Goal: Find contact information: Find contact information

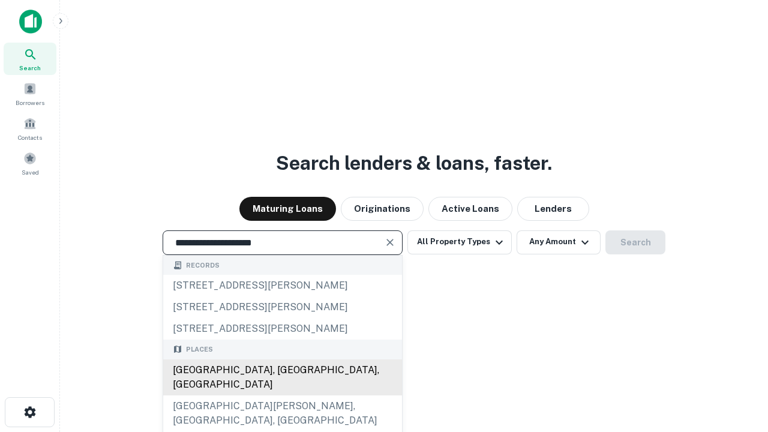
click at [282, 396] on div "[GEOGRAPHIC_DATA], [GEOGRAPHIC_DATA], [GEOGRAPHIC_DATA]" at bounding box center [282, 378] width 239 height 36
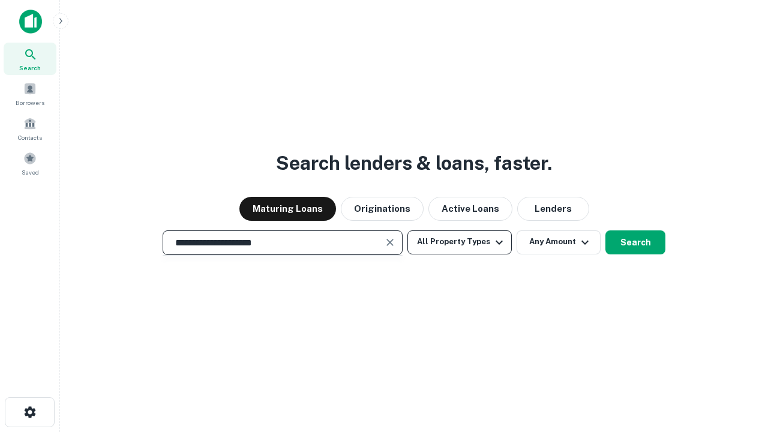
type input "**********"
click at [460, 242] on button "All Property Types" at bounding box center [460, 243] width 104 height 24
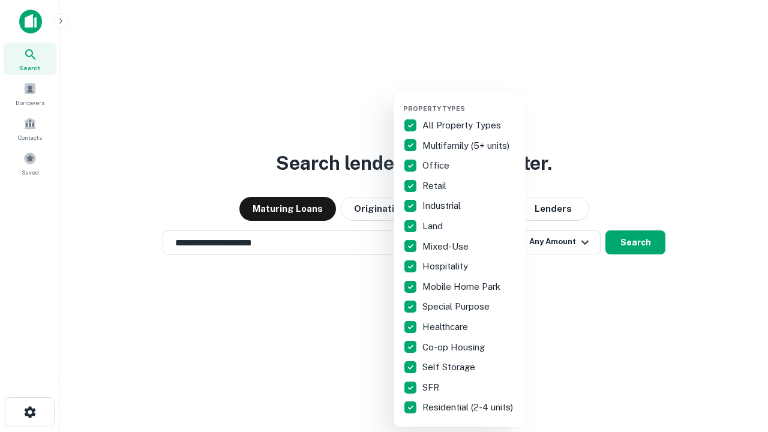
click at [469, 101] on button "button" at bounding box center [469, 101] width 132 height 1
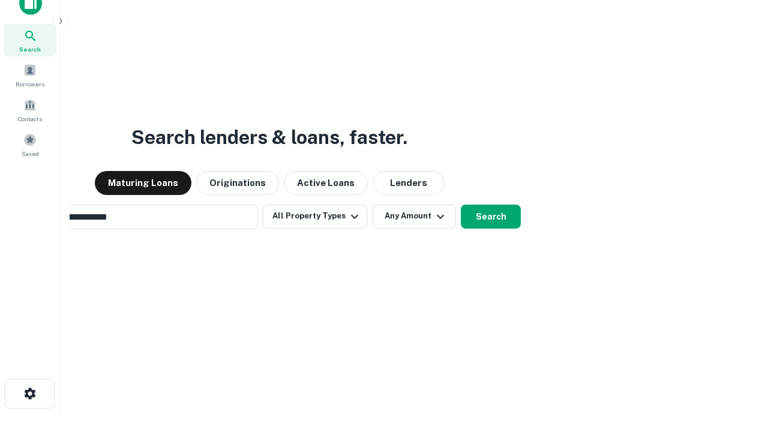
scroll to position [19, 0]
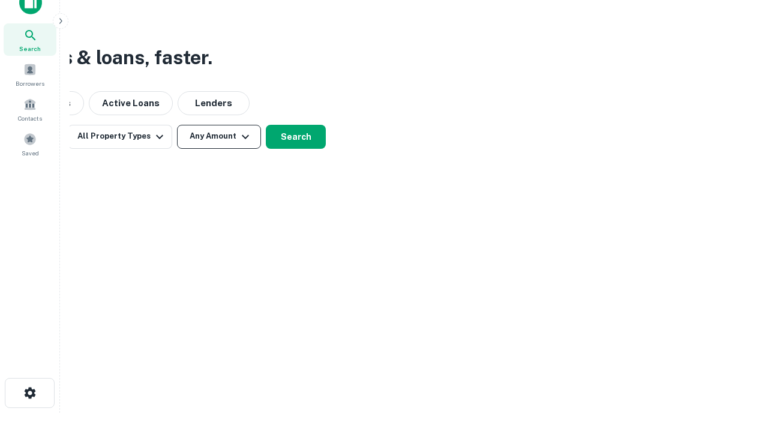
click at [219, 136] on button "Any Amount" at bounding box center [219, 137] width 84 height 24
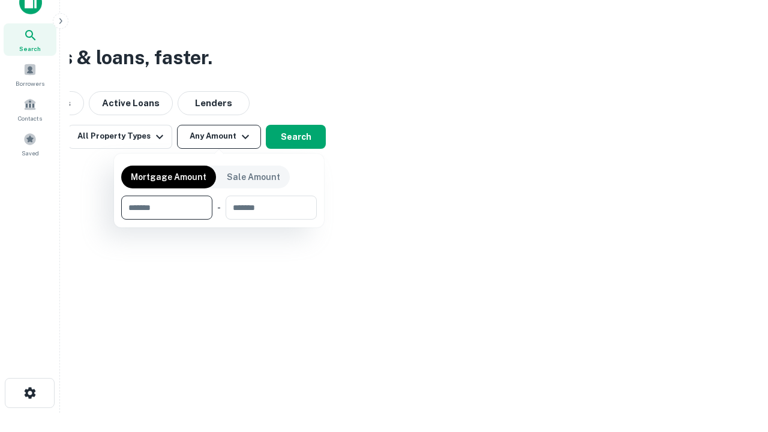
type input "*******"
click at [219, 220] on button "button" at bounding box center [219, 220] width 196 height 1
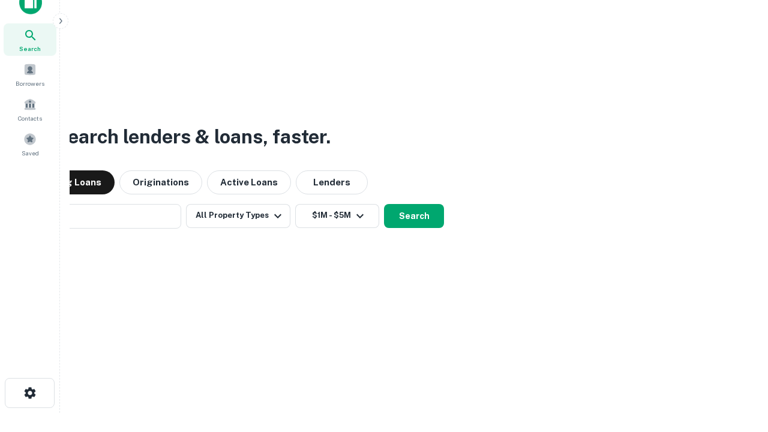
scroll to position [19, 0]
click at [384, 205] on button "Search" at bounding box center [414, 217] width 60 height 24
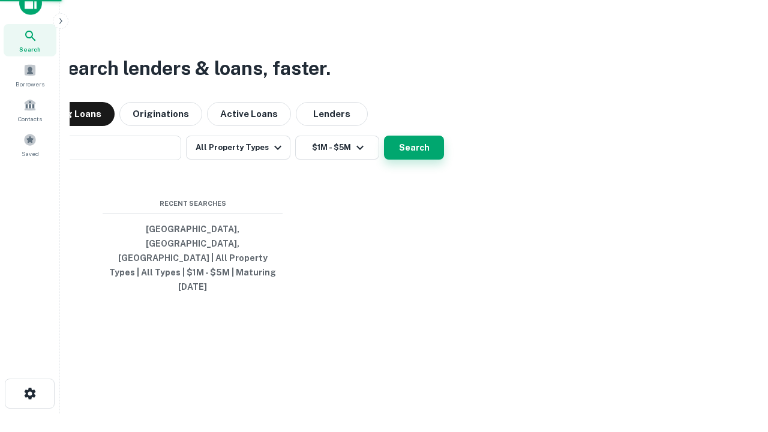
scroll to position [19, 0]
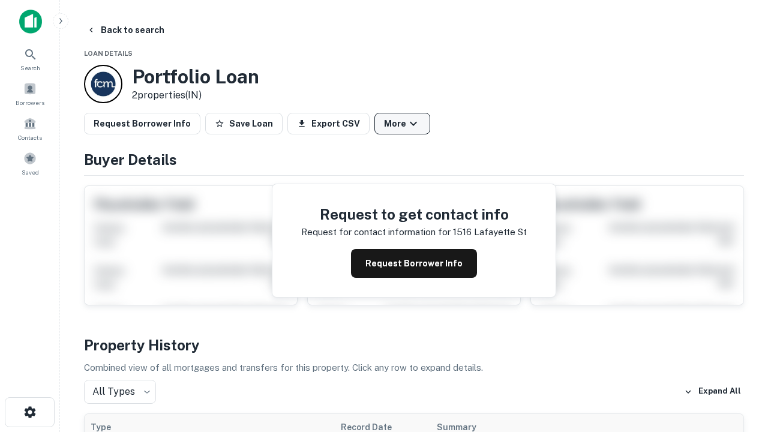
click at [402, 124] on button "More" at bounding box center [403, 124] width 56 height 22
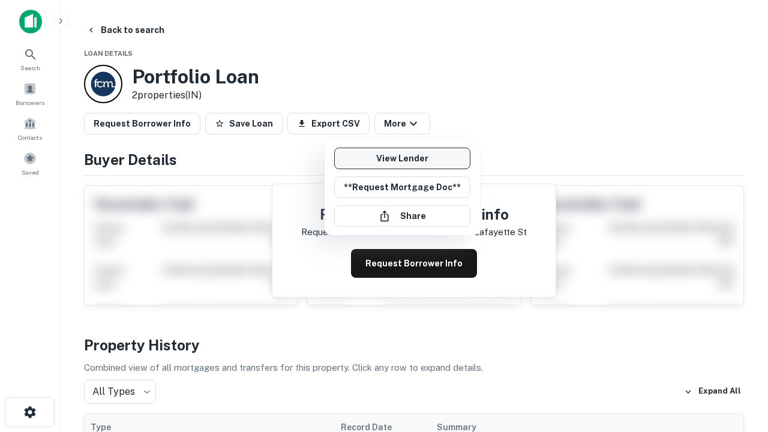
click at [402, 158] on link "View Lender" at bounding box center [402, 159] width 136 height 22
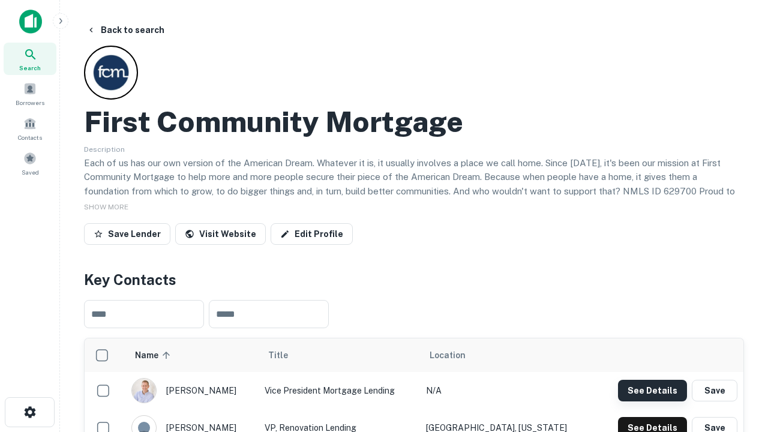
click at [653, 390] on button "See Details" at bounding box center [652, 391] width 69 height 22
click at [29, 412] on icon "button" at bounding box center [30, 412] width 14 height 14
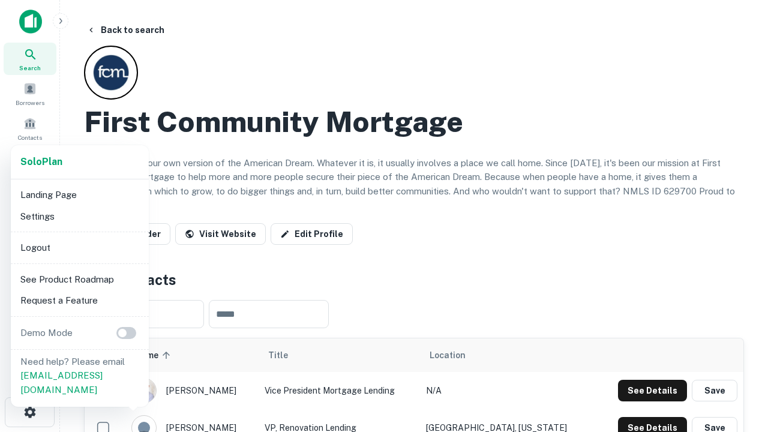
click at [79, 247] on li "Logout" at bounding box center [80, 248] width 128 height 22
